Goal: Information Seeking & Learning: Stay updated

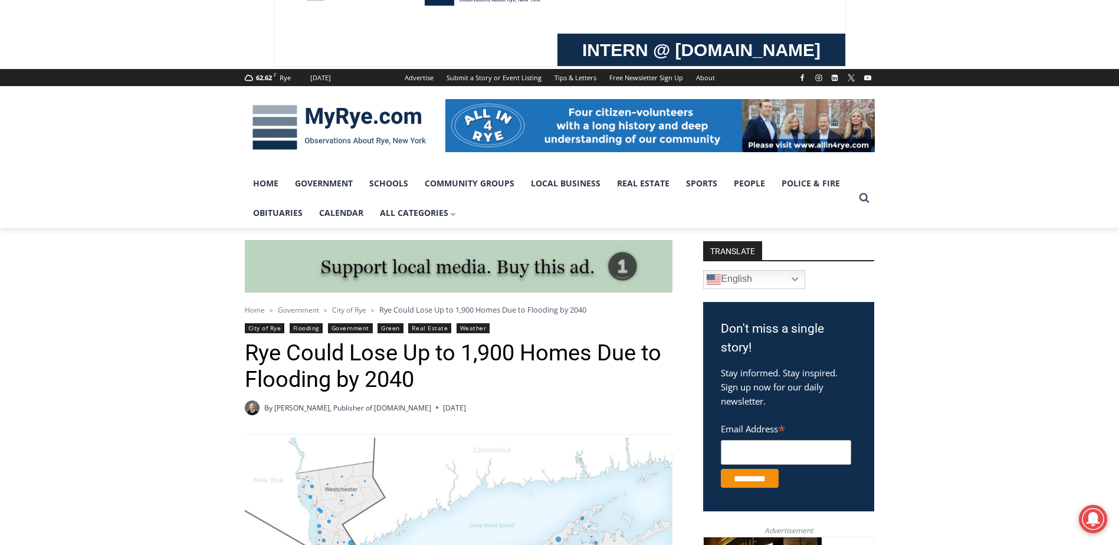
scroll to position [118, 0]
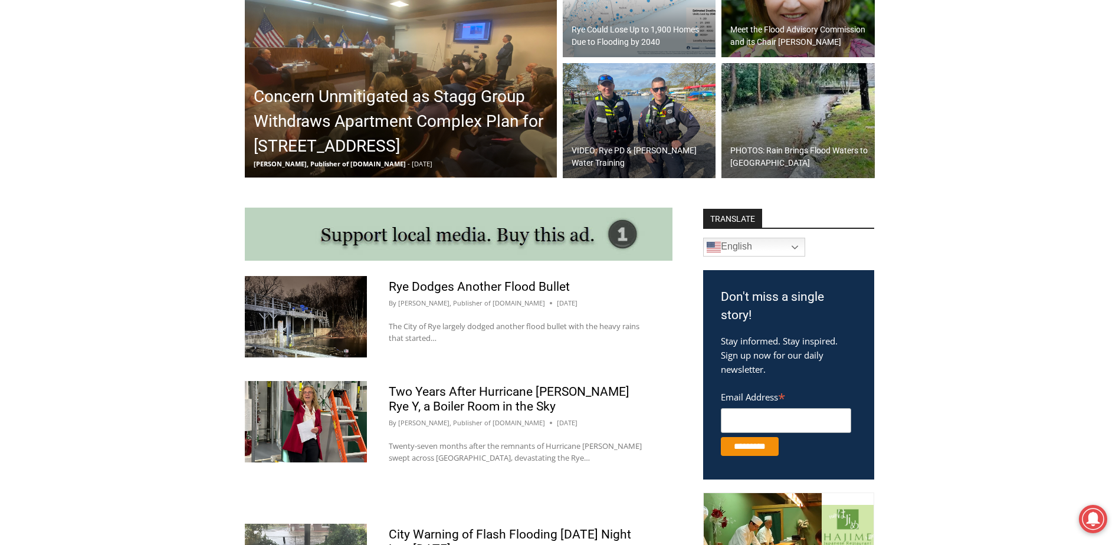
scroll to position [451, 0]
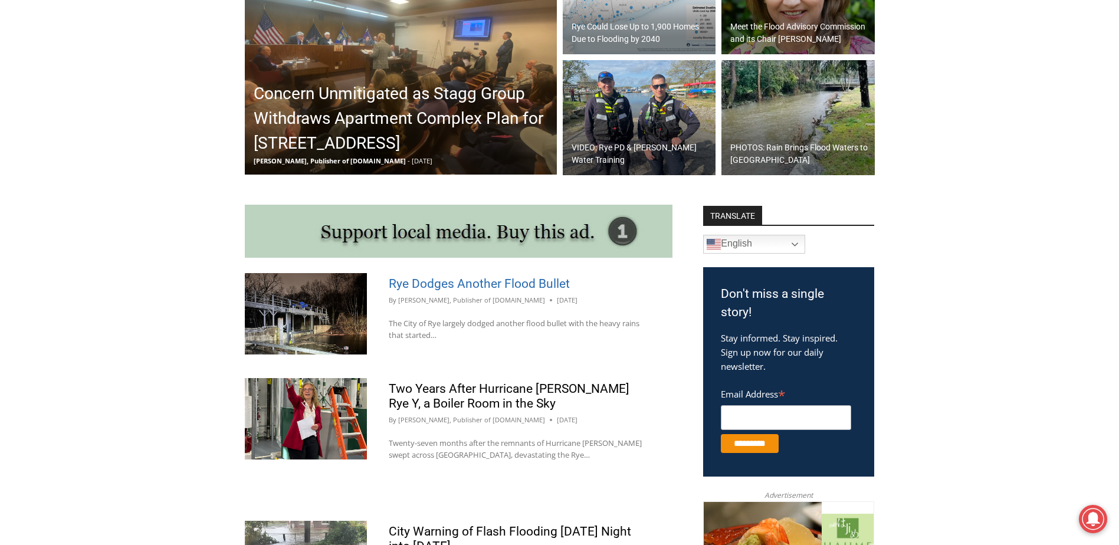
click at [462, 281] on link "Rye Dodges Another Flood Bullet" at bounding box center [479, 284] width 181 height 14
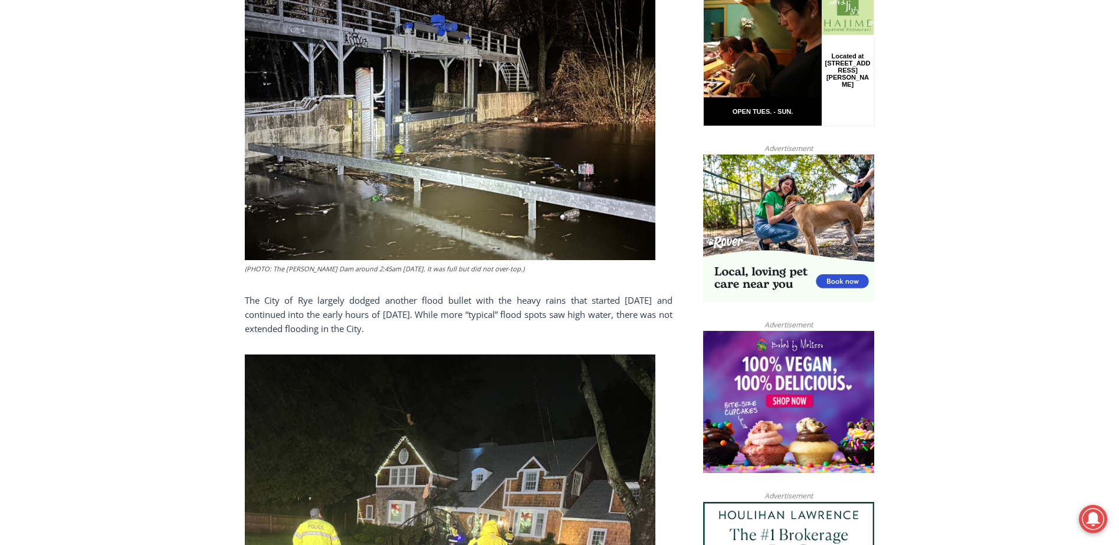
scroll to position [767, 0]
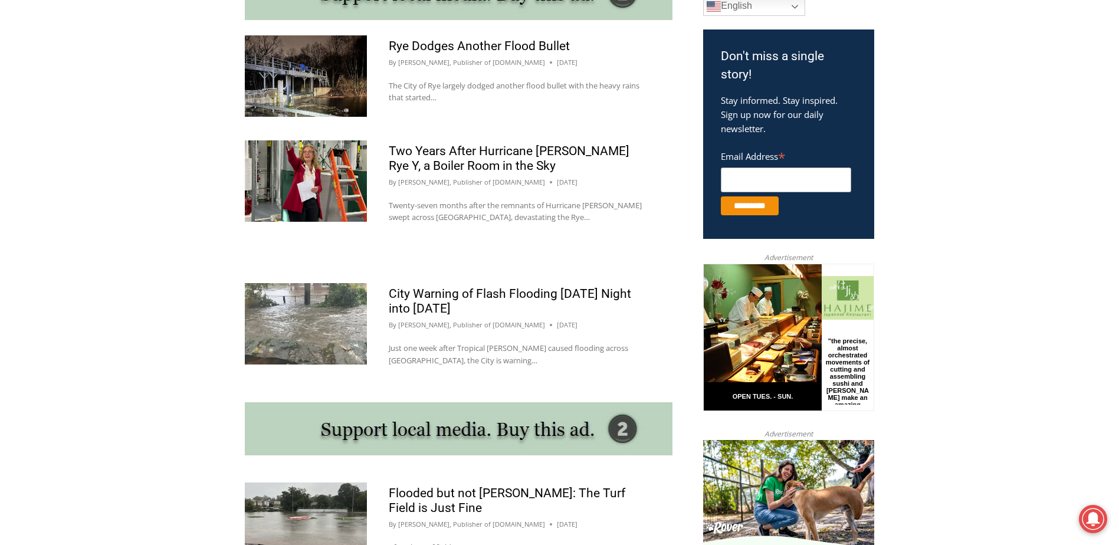
scroll to position [687, 0]
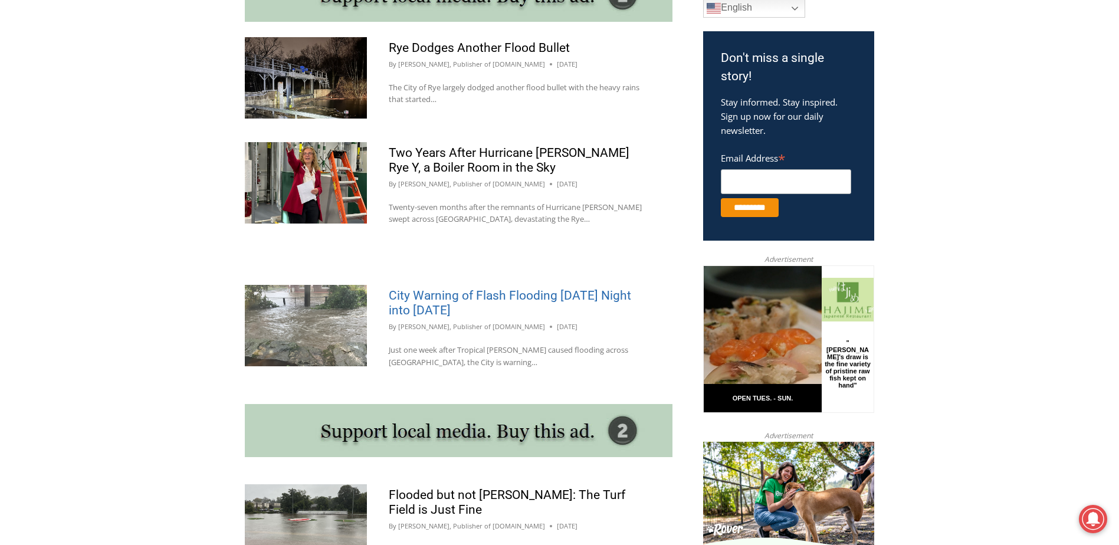
click at [429, 294] on link "City Warning of Flash Flooding [DATE] Night into [DATE]" at bounding box center [510, 302] width 242 height 29
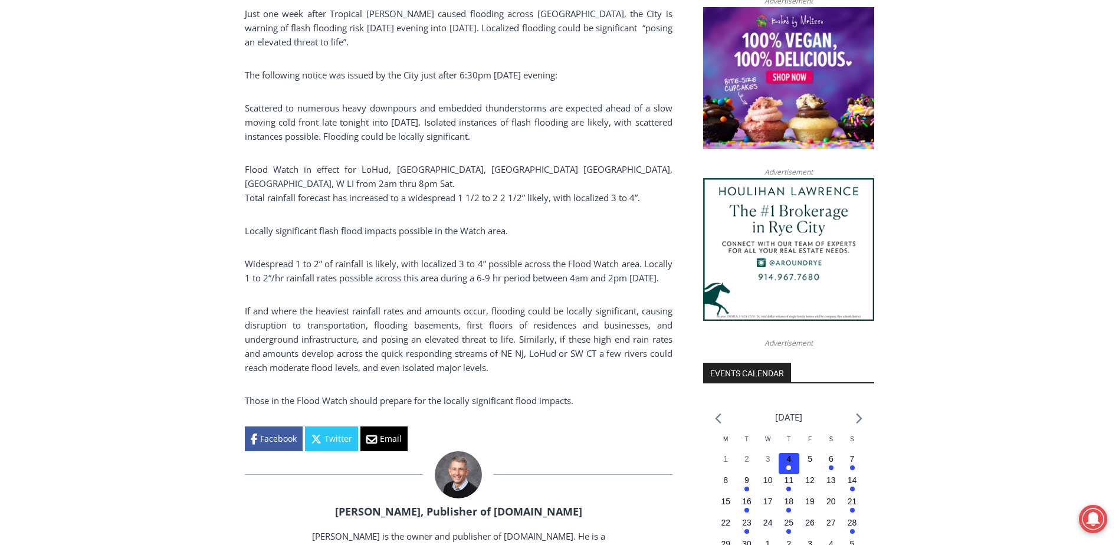
scroll to position [1003, 0]
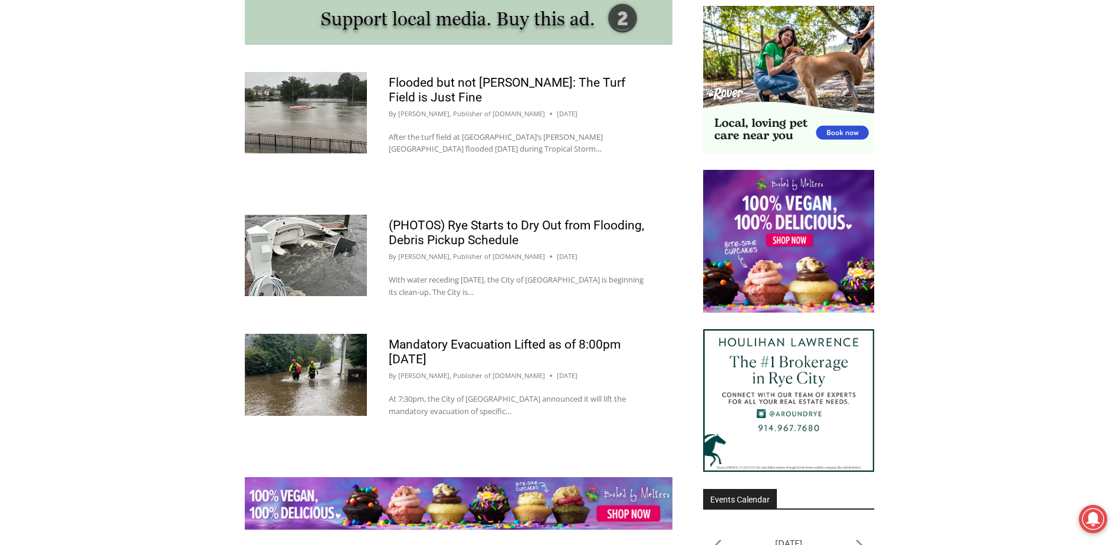
scroll to position [1099, 0]
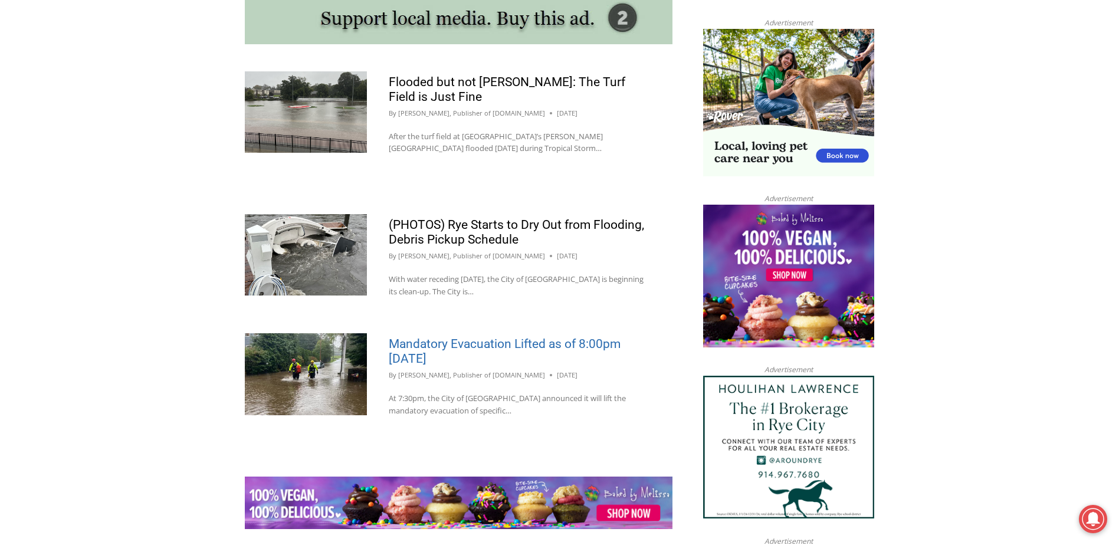
click at [438, 339] on link "Mandatory Evacuation Lifted as of 8:00pm [DATE]" at bounding box center [505, 351] width 232 height 29
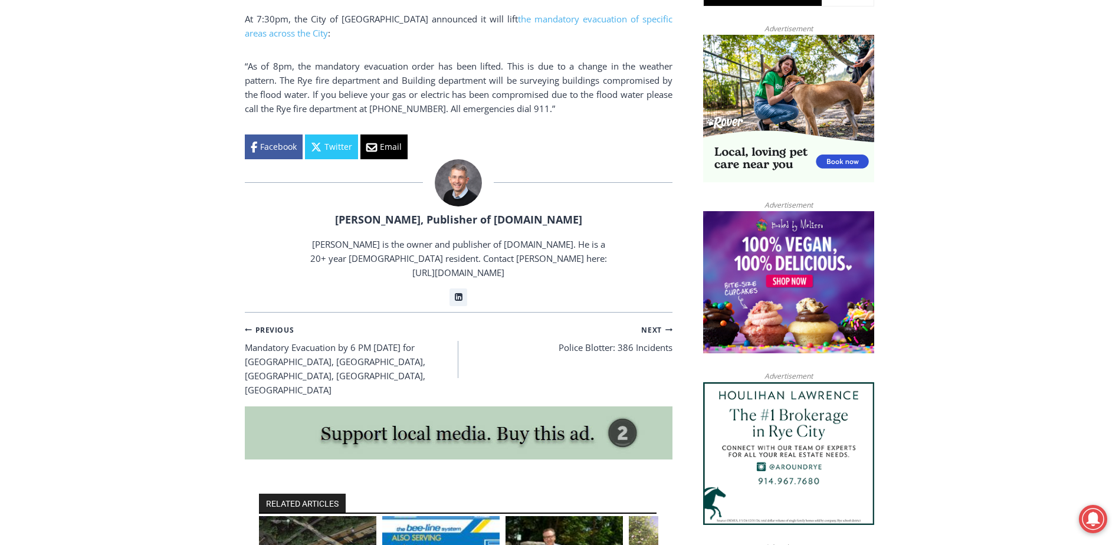
scroll to position [767, 0]
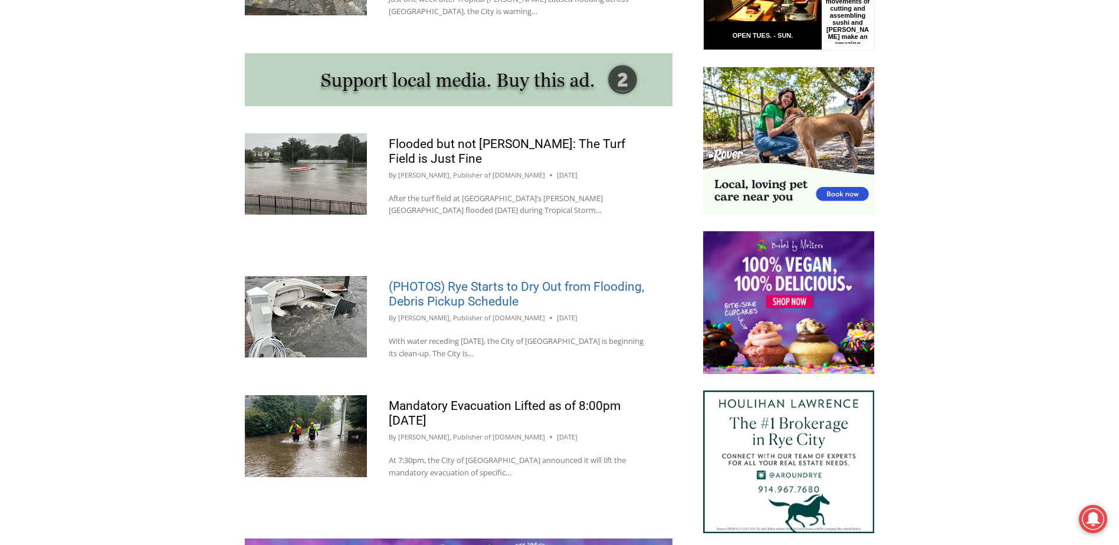
click at [487, 292] on link "(PHOTOS) Rye Starts to Dry Out from Flooding, Debris Pickup Schedule" at bounding box center [516, 294] width 255 height 29
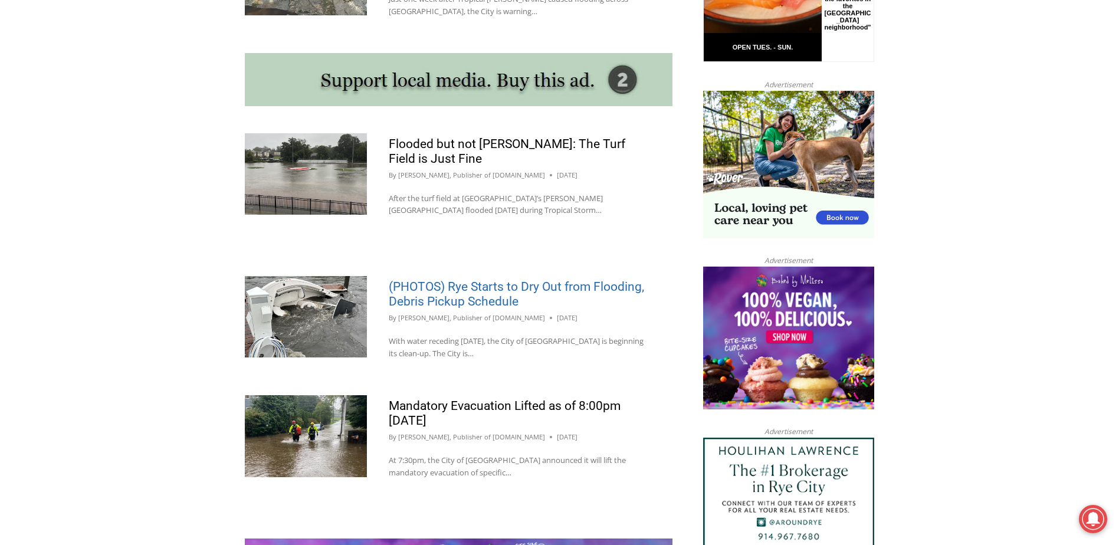
click at [481, 301] on link "(PHOTOS) Rye Starts to Dry Out from Flooding, Debris Pickup Schedule" at bounding box center [516, 294] width 255 height 29
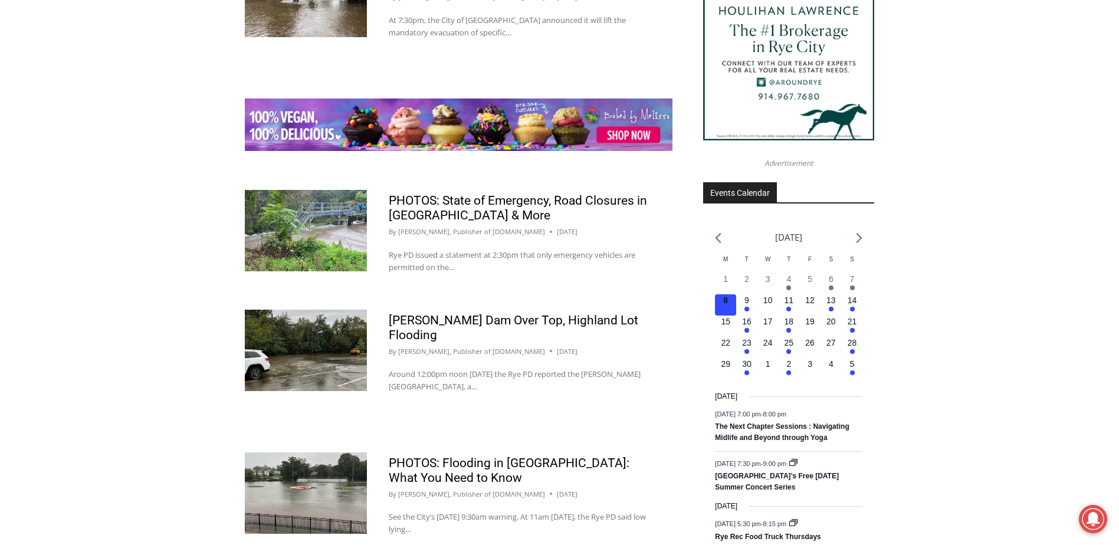
scroll to position [1509, 0]
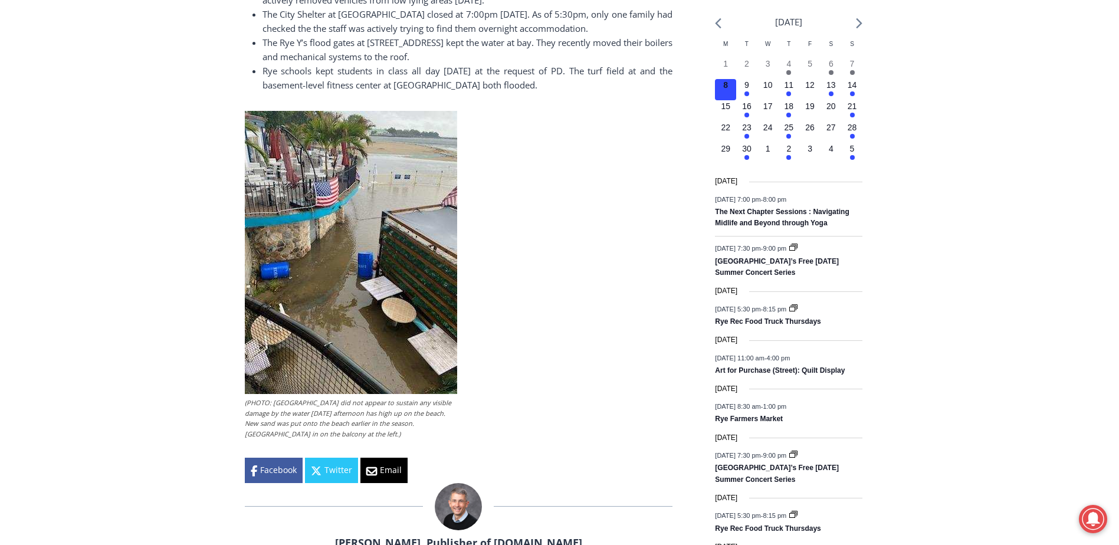
scroll to position [1354, 0]
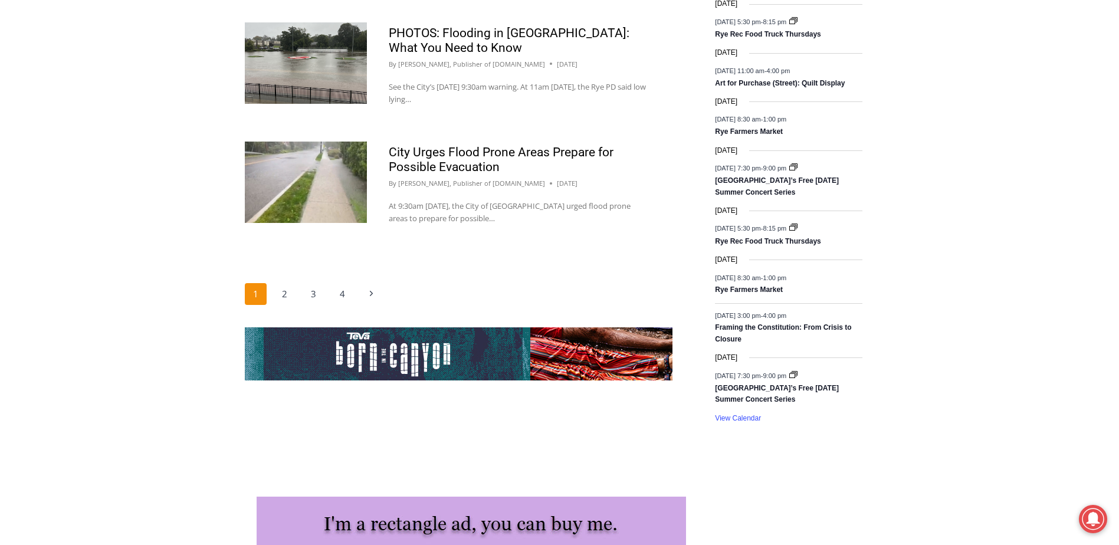
scroll to position [1922, 0]
